Goal: Information Seeking & Learning: Understand process/instructions

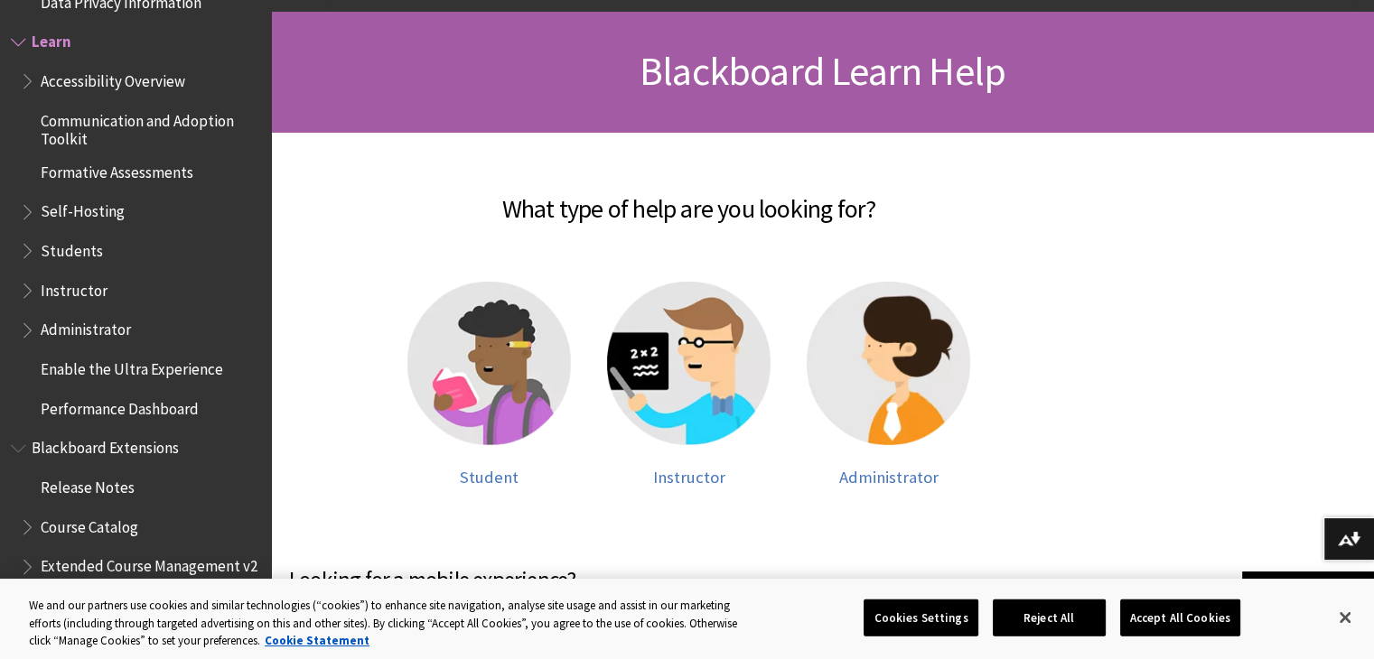
scroll to position [253, 0]
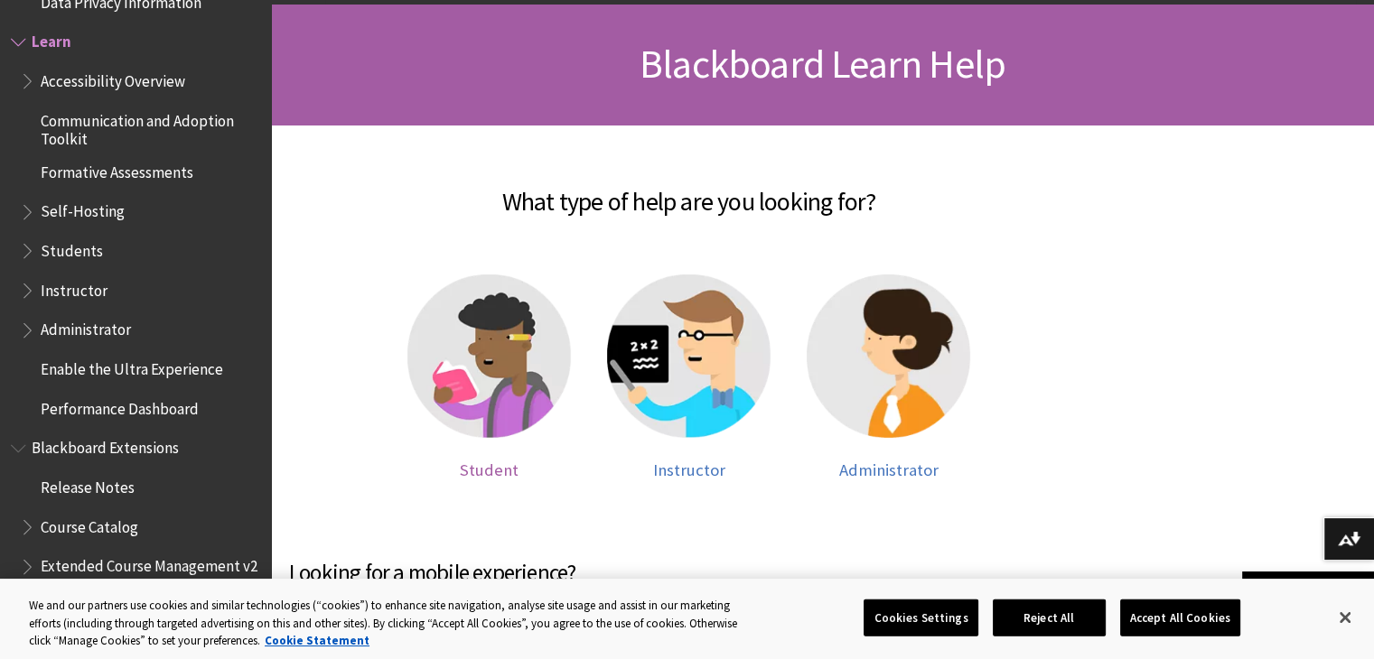
click at [503, 326] on img at bounding box center [488, 356] width 163 height 163
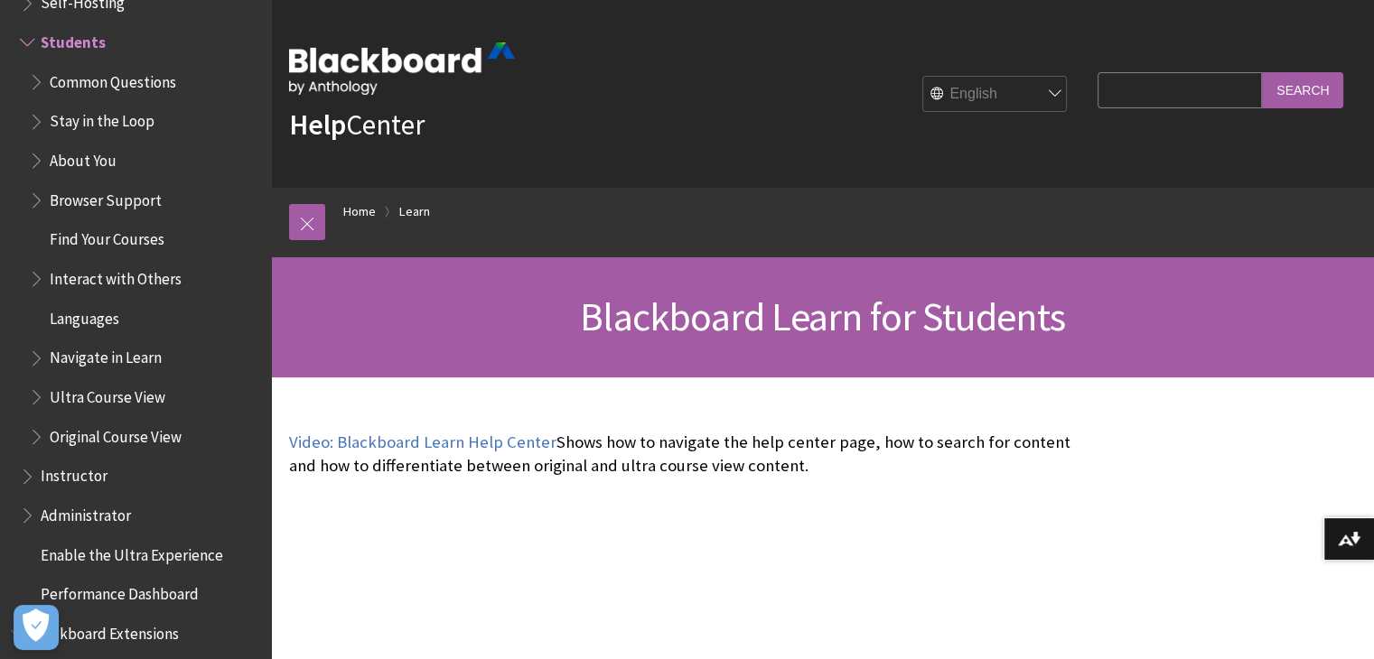
click at [92, 172] on span "About You" at bounding box center [144, 160] width 231 height 31
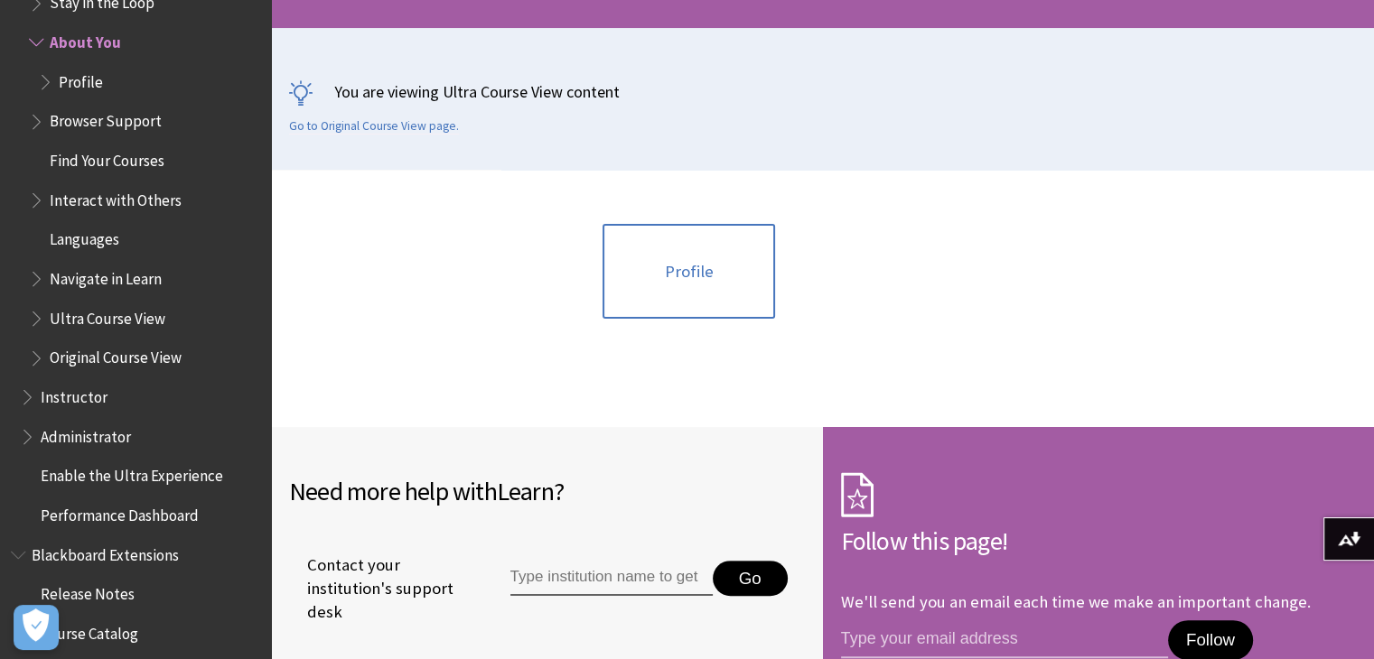
scroll to position [361, 0]
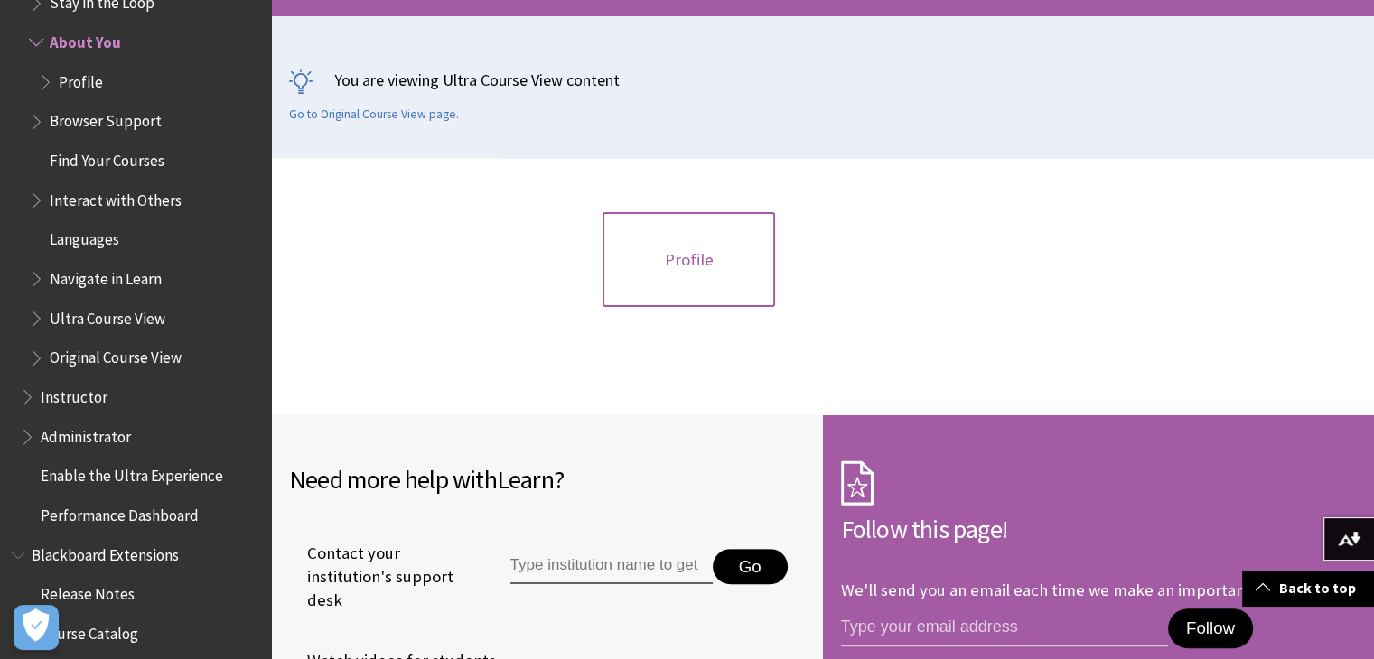
click at [664, 243] on link "Profile" at bounding box center [688, 260] width 173 height 96
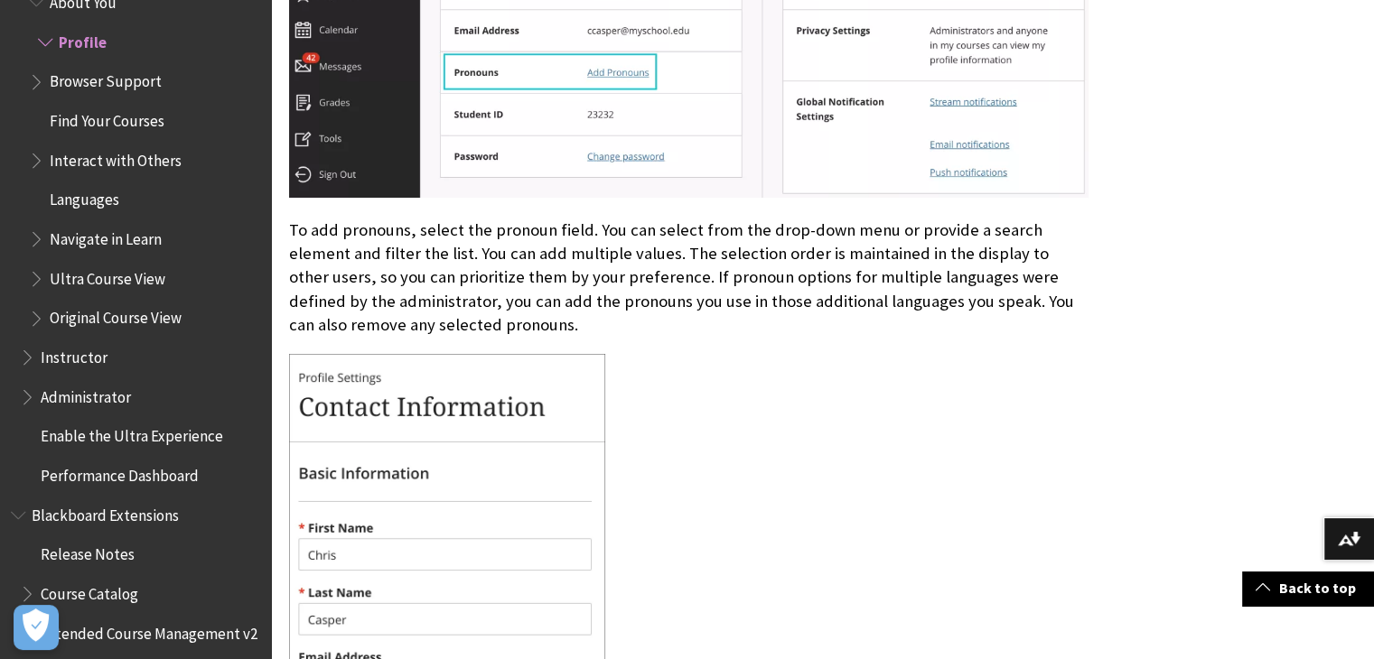
scroll to position [3252, 0]
